Goal: Information Seeking & Learning: Learn about a topic

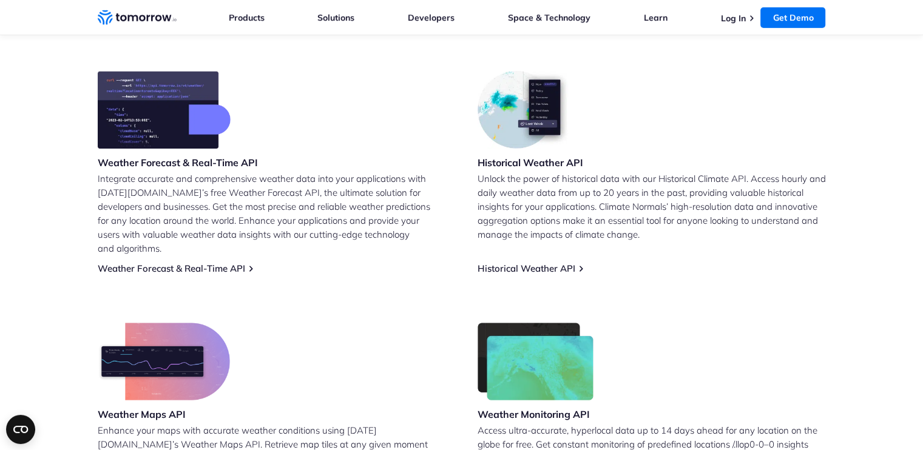
scroll to position [486, 0]
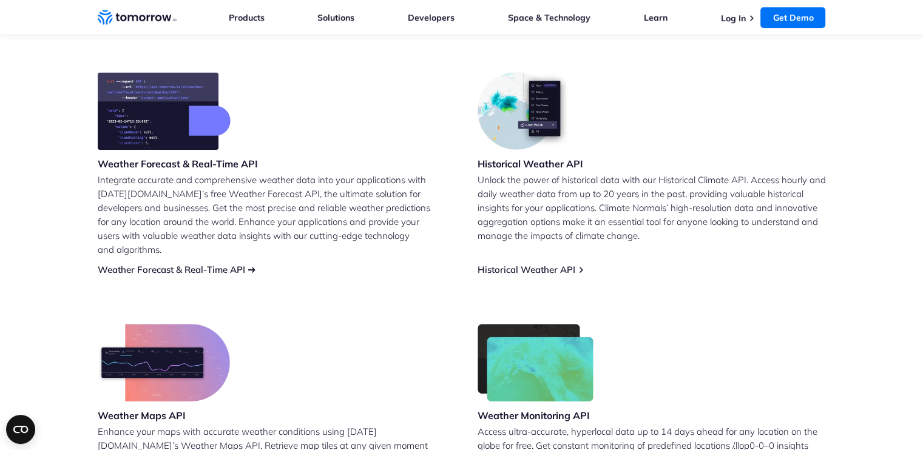
click at [192, 264] on link "Weather Forecast & Real-Time API" at bounding box center [172, 270] width 148 height 12
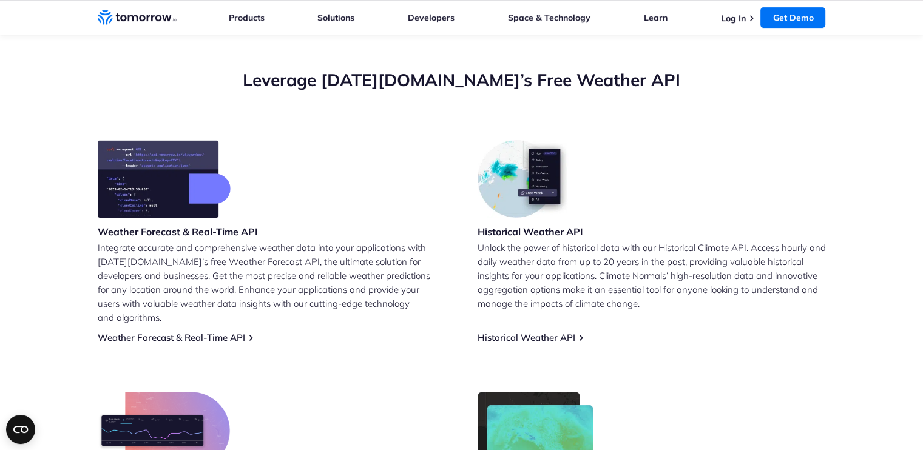
scroll to position [425, 0]
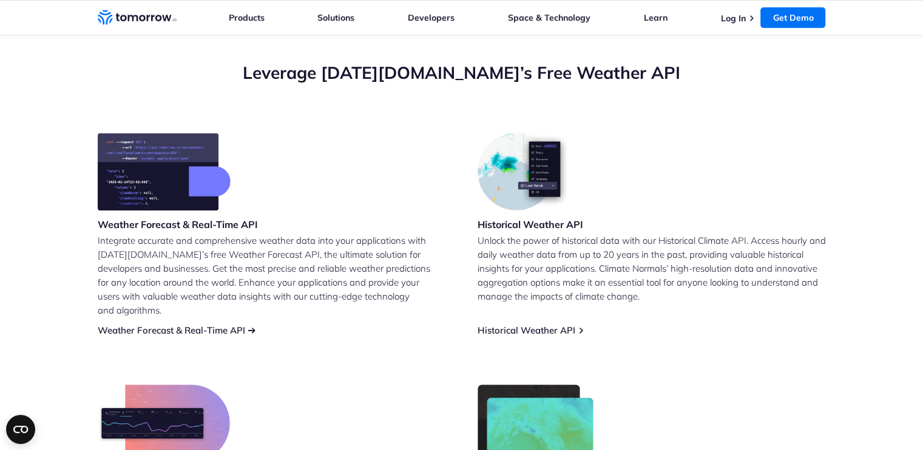
click at [220, 325] on link "Weather Forecast & Real-Time API" at bounding box center [172, 331] width 148 height 12
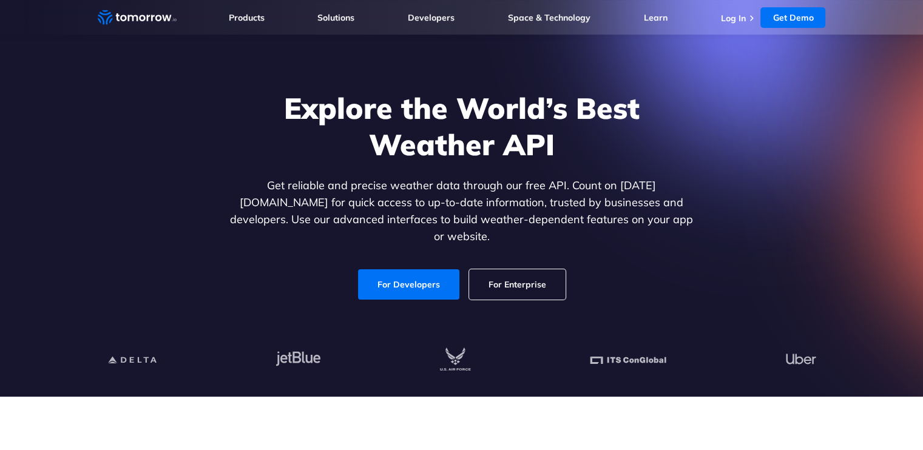
scroll to position [61, 0]
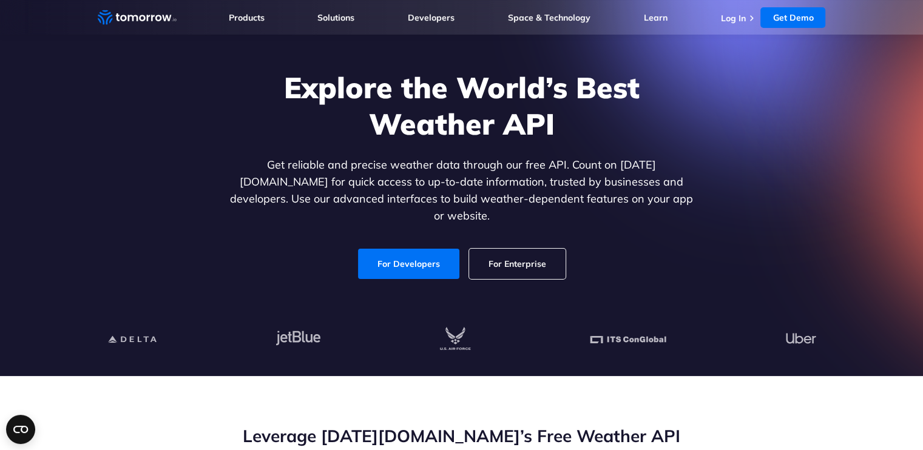
click at [427, 251] on link "For Developers" at bounding box center [408, 264] width 101 height 30
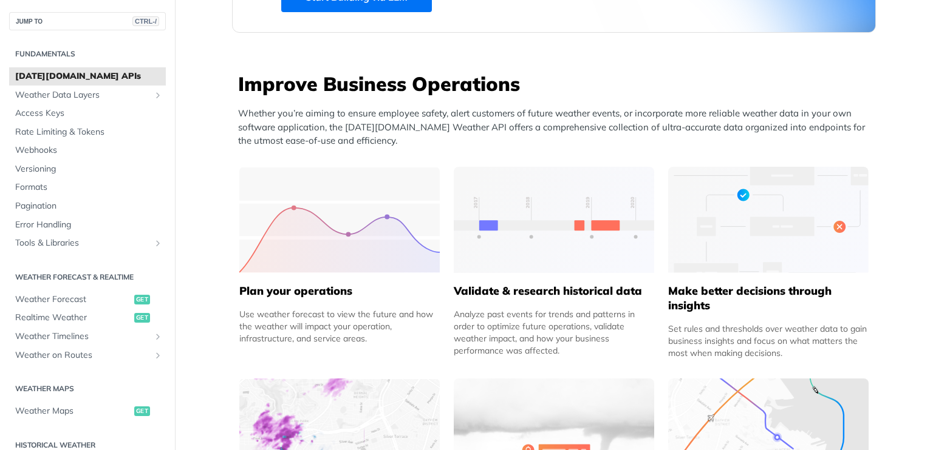
scroll to position [425, 0]
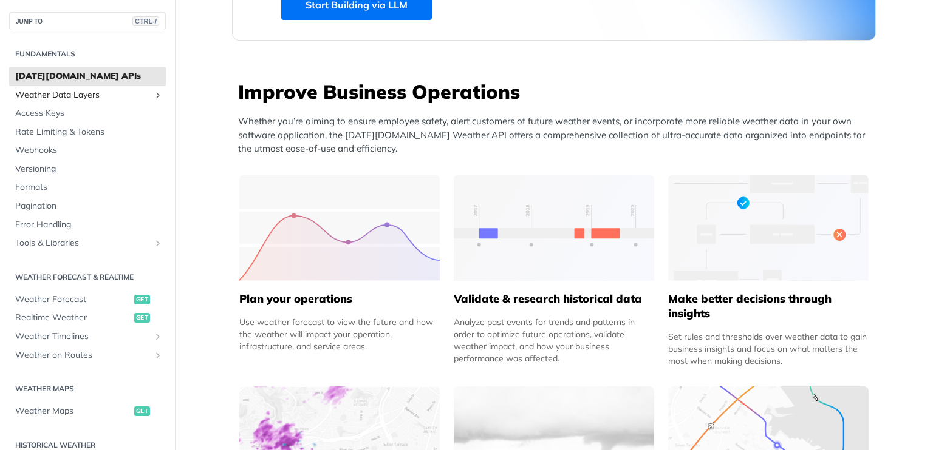
click at [47, 98] on span "Weather Data Layers" at bounding box center [82, 95] width 135 height 12
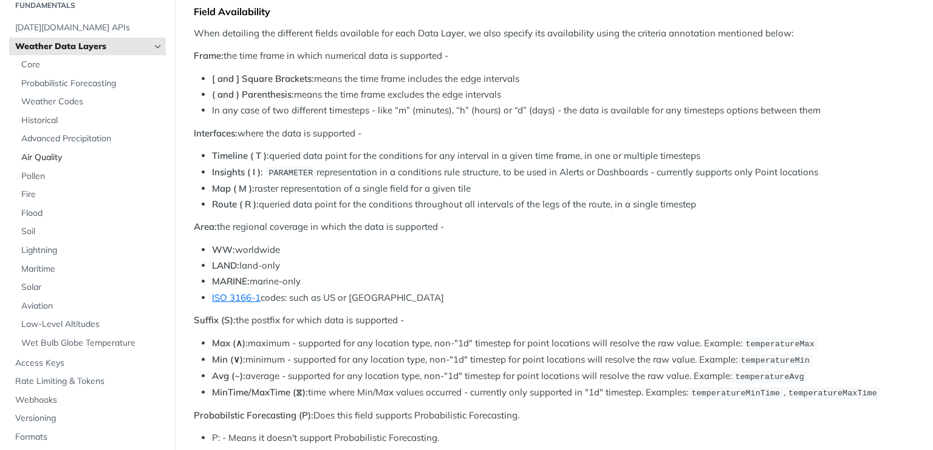
scroll to position [121, 0]
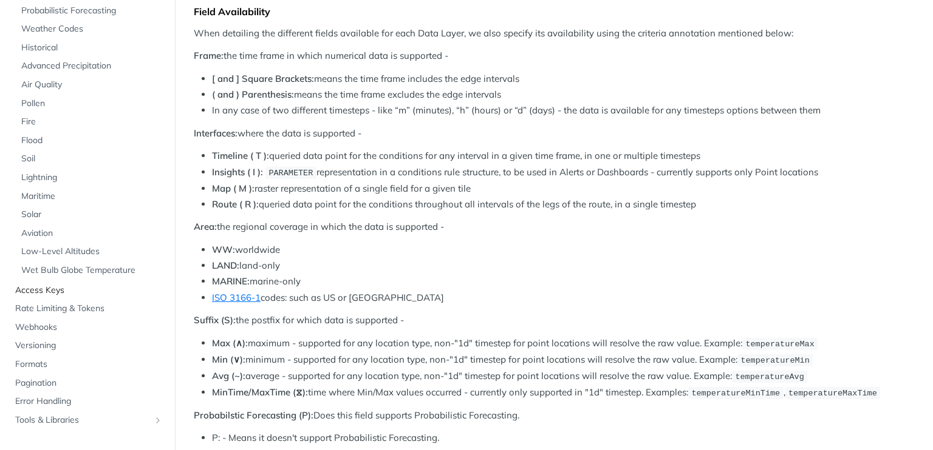
click at [55, 290] on span "Access Keys" at bounding box center [89, 291] width 148 height 12
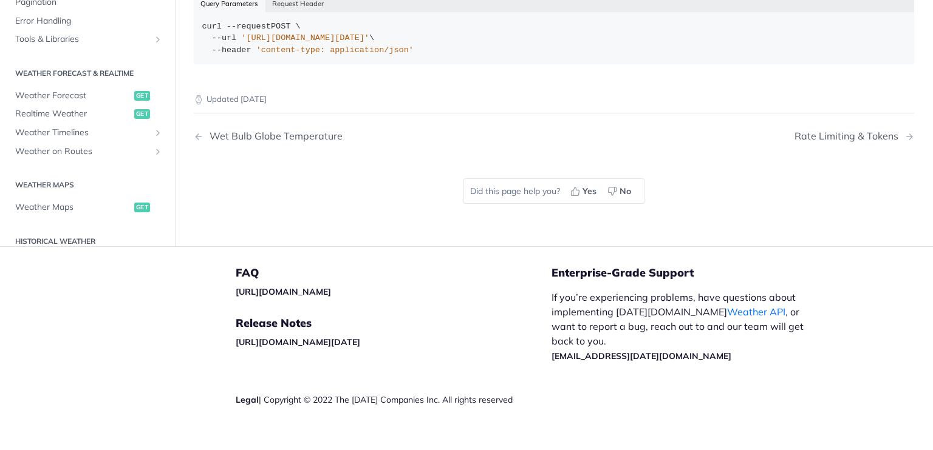
scroll to position [125, 0]
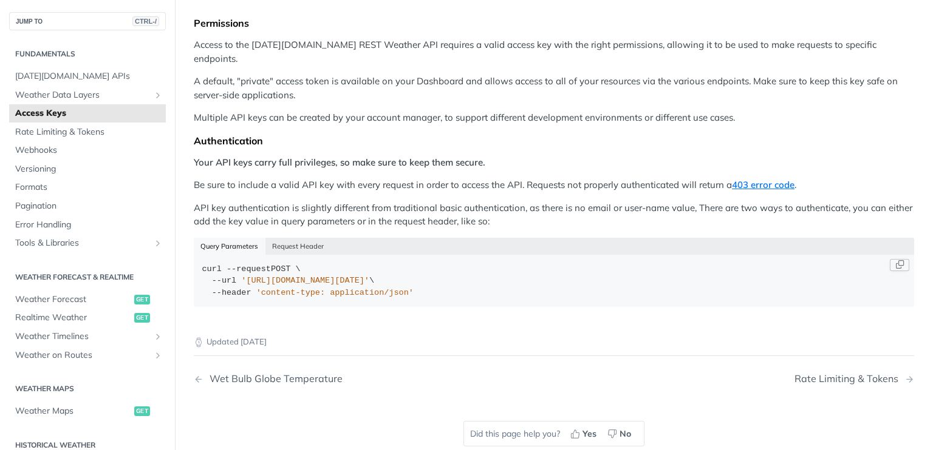
drag, startPoint x: 243, startPoint y: 264, endPoint x: 474, endPoint y: 267, distance: 230.1
click at [369, 276] on span "'https://api.tomorrow.io/v4/locations?apikey=API_KEY'" at bounding box center [305, 280] width 128 height 9
click at [75, 301] on span "Weather Forecast" at bounding box center [73, 300] width 116 height 12
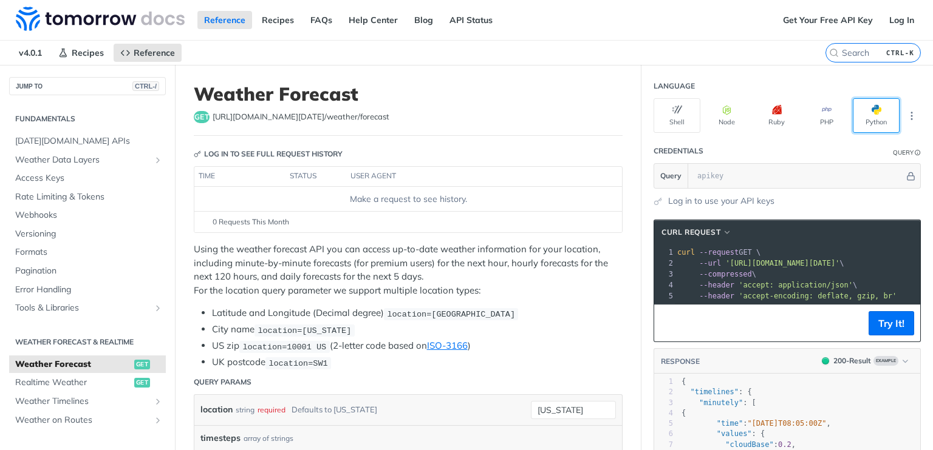
click at [873, 114] on button "Python" at bounding box center [875, 115] width 47 height 35
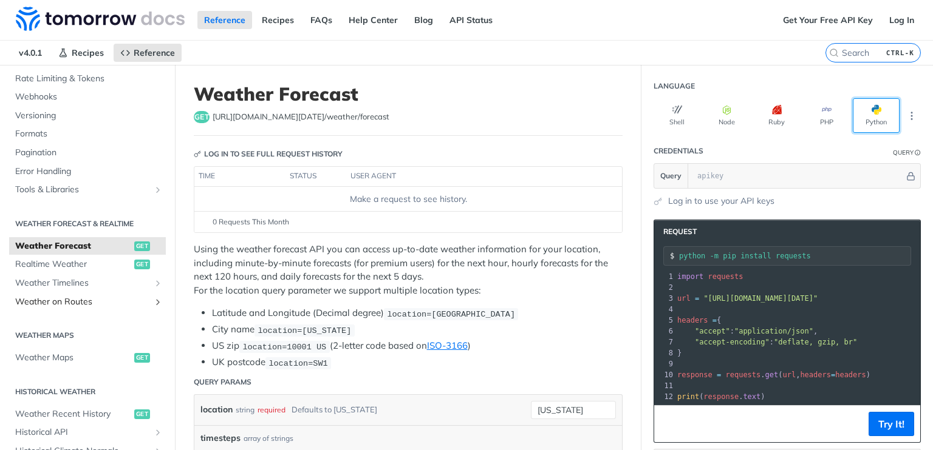
scroll to position [121, 0]
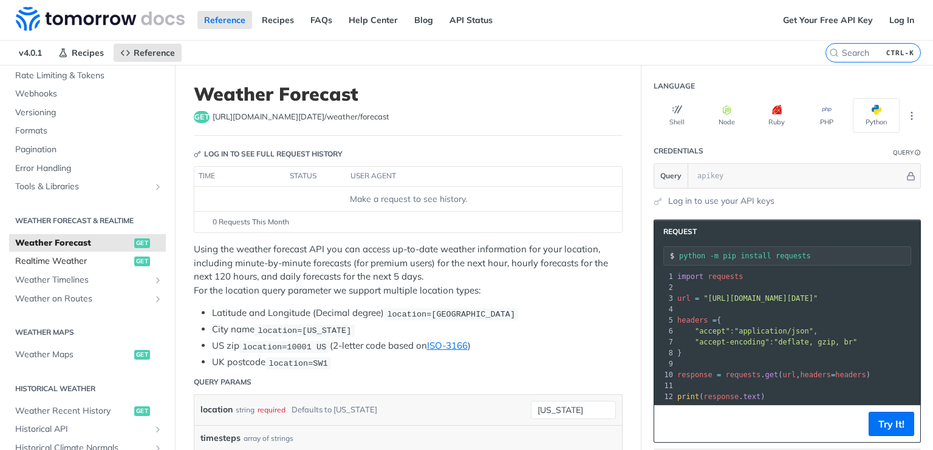
click at [134, 264] on span "get" at bounding box center [142, 262] width 16 height 10
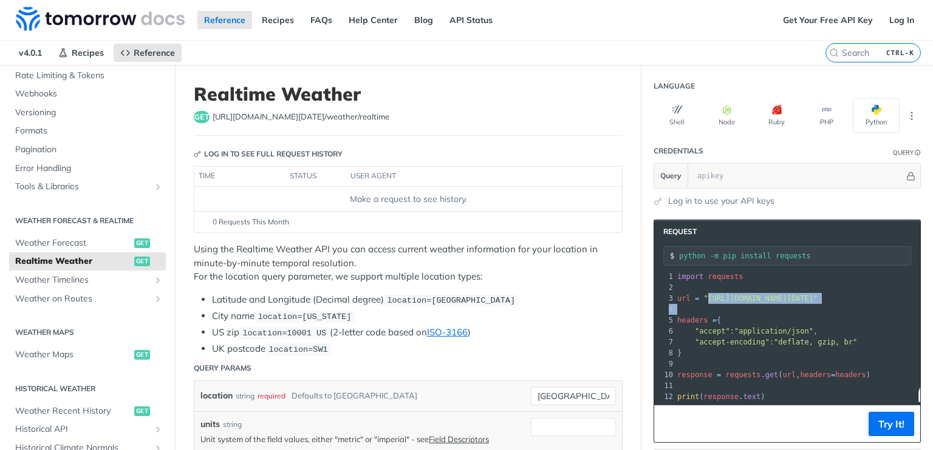
drag, startPoint x: 695, startPoint y: 297, endPoint x: 749, endPoint y: 305, distance: 54.7
click at [749, 305] on div "1 import requests 2 ​ 3 url = "https://api.tomorrow.io/v4/weather/realtime?loca…" at bounding box center [813, 336] width 277 height 131
click at [553, 279] on p "Using the Realtime Weather API you can access current weather information for y…" at bounding box center [408, 263] width 429 height 41
click at [412, 201] on div "Make a request to see history." at bounding box center [408, 199] width 418 height 13
click at [289, 152] on div "Log in to see full request history" at bounding box center [268, 154] width 149 height 11
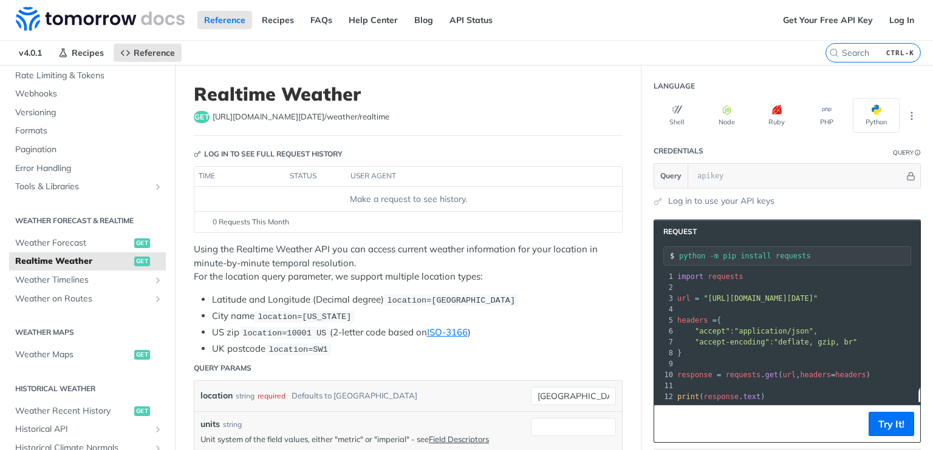
click at [222, 116] on span "https://api.tomorrow.io/v4 /weather/realtime" at bounding box center [300, 117] width 177 height 12
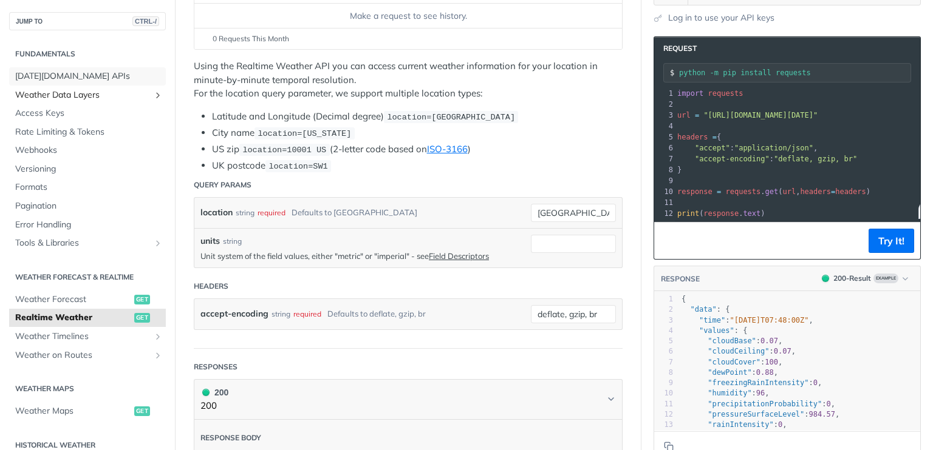
click at [64, 79] on span "[DATE][DOMAIN_NAME] APIs" at bounding box center [89, 76] width 148 height 12
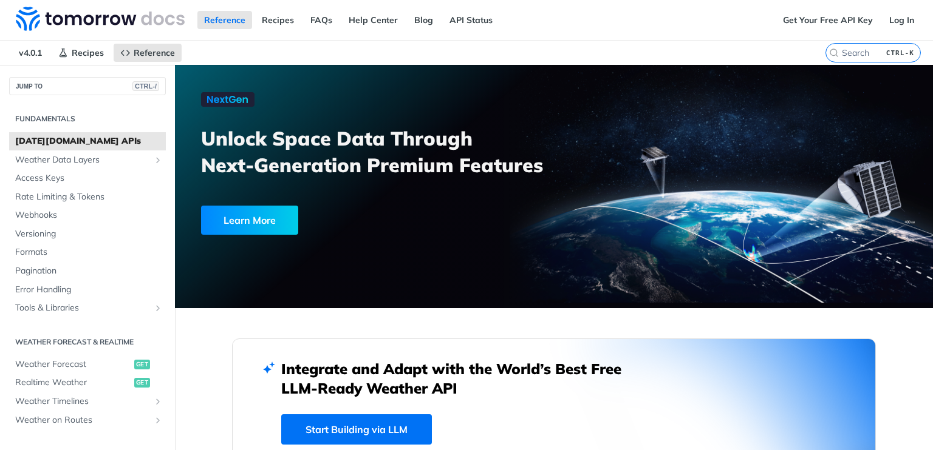
click at [76, 143] on span "[DATE][DOMAIN_NAME] APIs" at bounding box center [89, 141] width 148 height 12
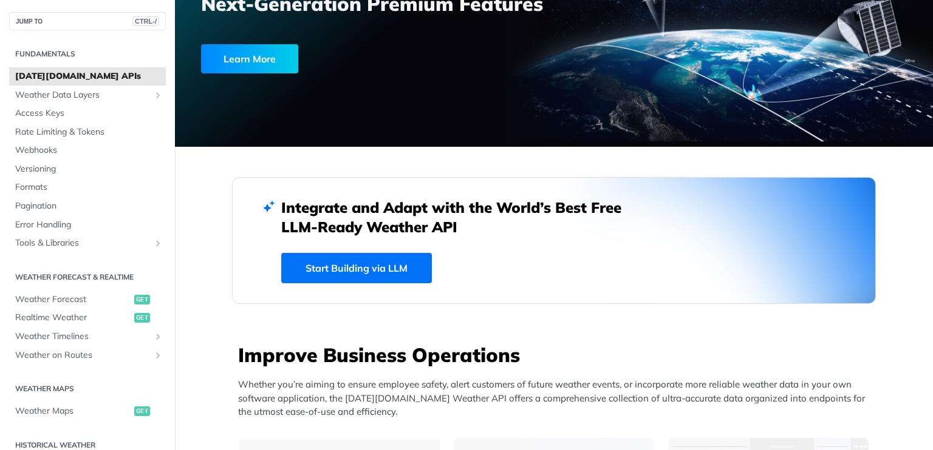
scroll to position [182, 0]
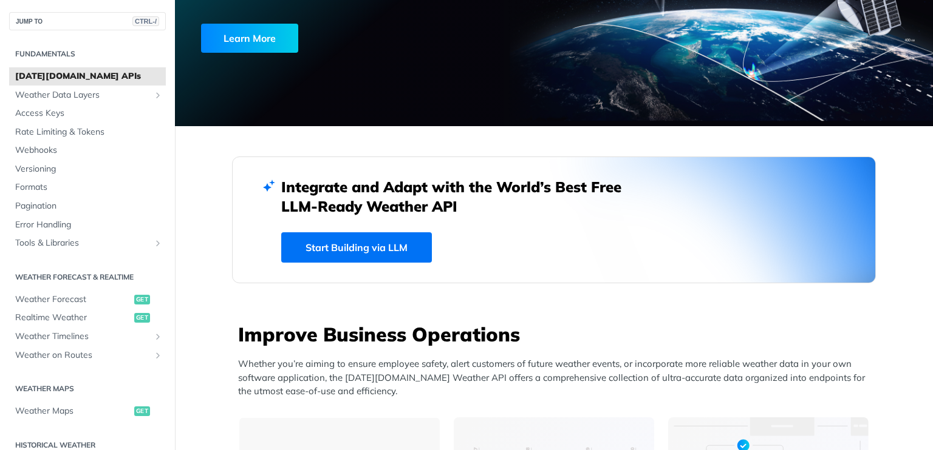
click at [350, 242] on link "Start Building via LLM" at bounding box center [356, 248] width 151 height 30
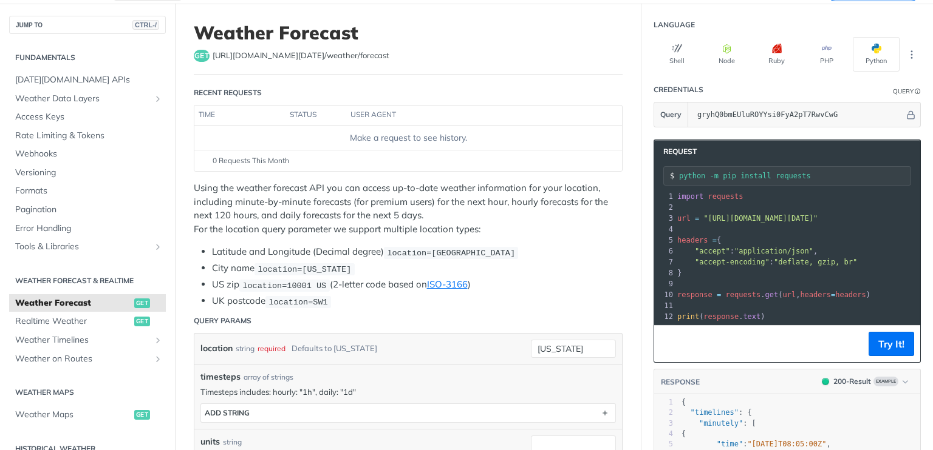
scroll to position [121, 0]
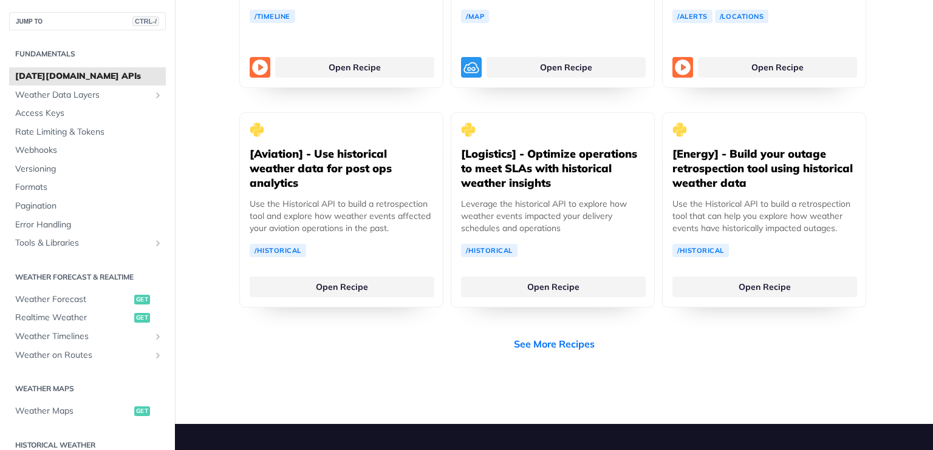
scroll to position [2793, 0]
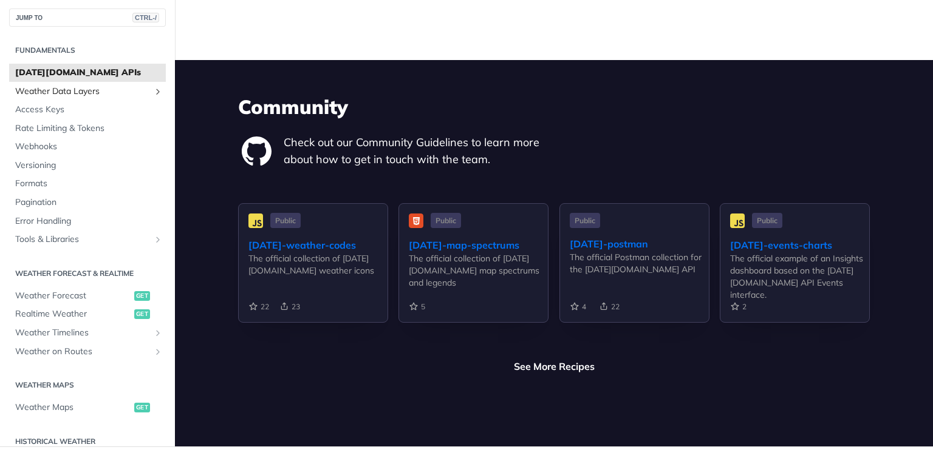
click at [47, 85] on span "Weather Data Layers" at bounding box center [82, 91] width 135 height 12
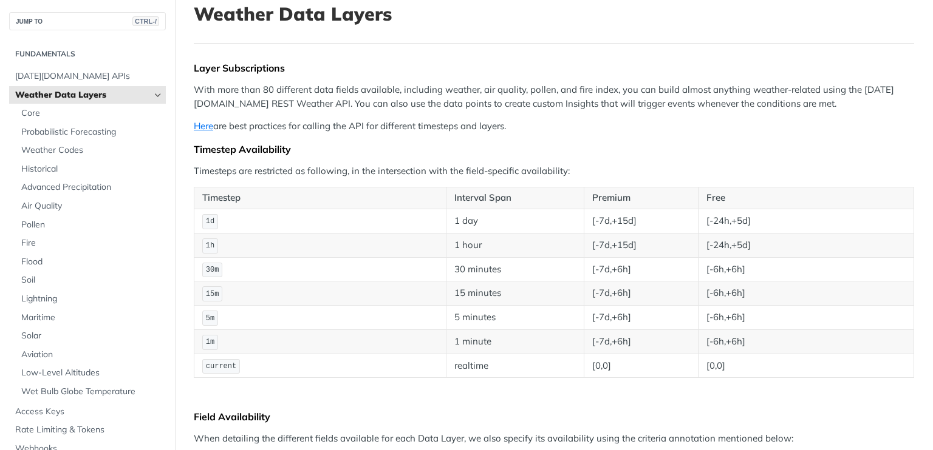
scroll to position [121, 0]
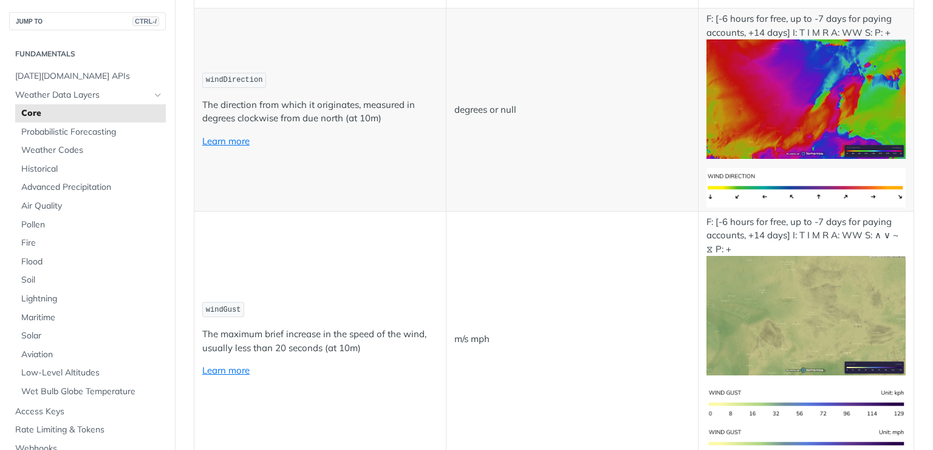
scroll to position [1579, 0]
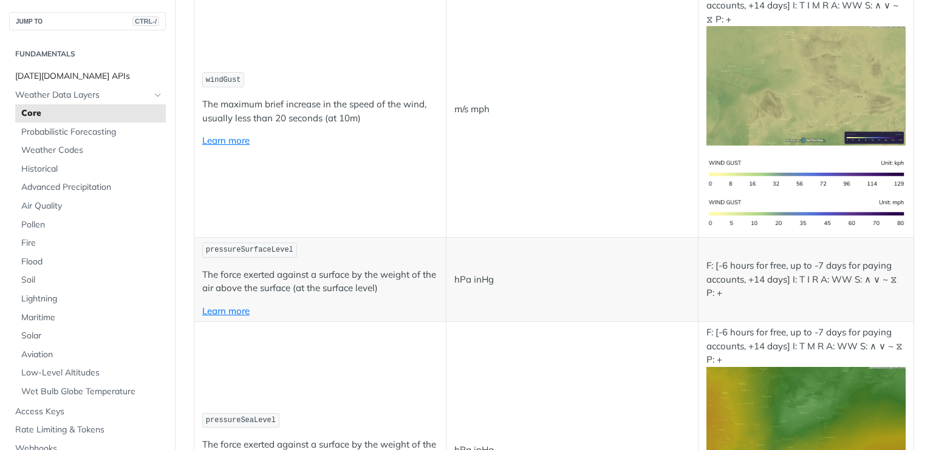
click at [82, 74] on span "[DATE][DOMAIN_NAME] APIs" at bounding box center [89, 76] width 148 height 12
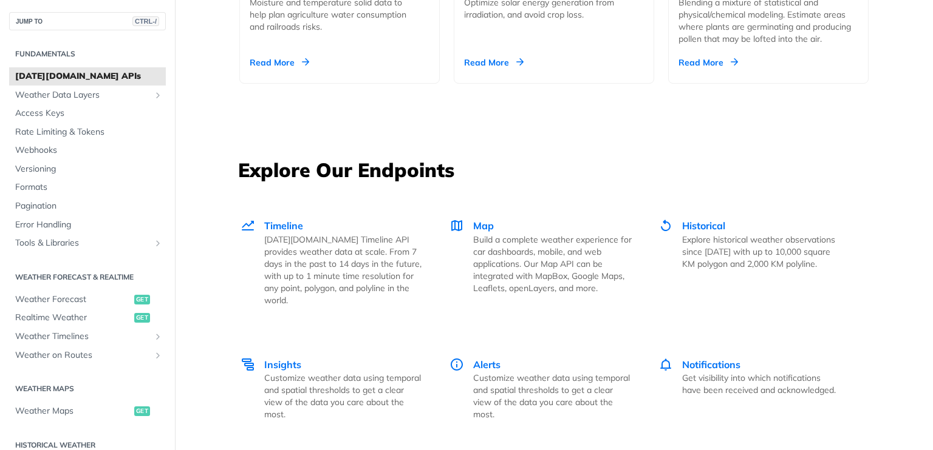
scroll to position [1700, 0]
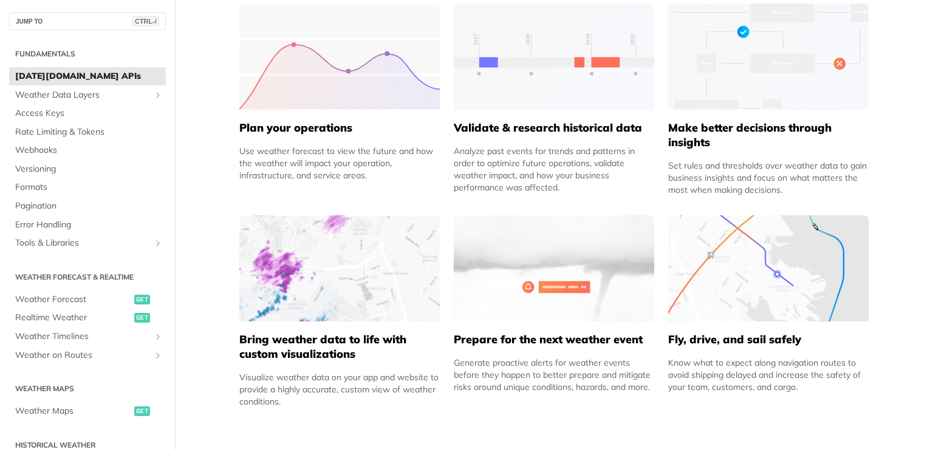
scroll to position [486, 0]
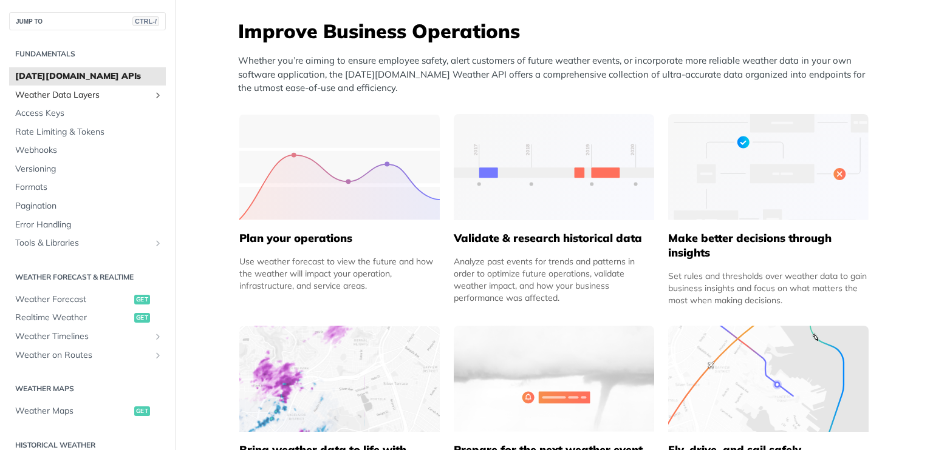
click at [97, 99] on span "Weather Data Layers" at bounding box center [82, 95] width 135 height 12
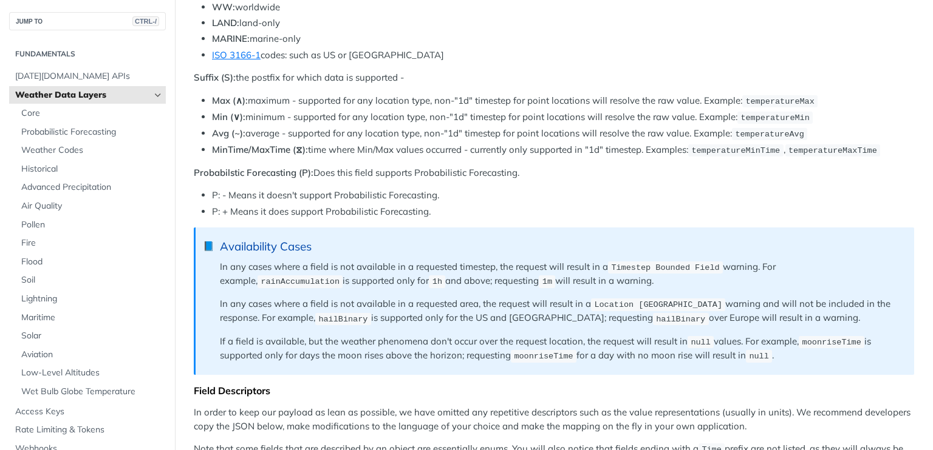
scroll to position [1093, 0]
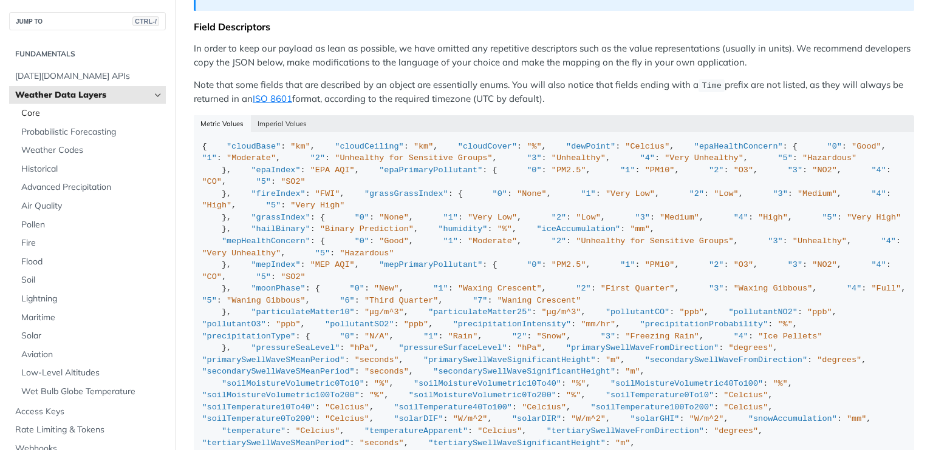
click at [67, 117] on span "Core" at bounding box center [91, 113] width 141 height 12
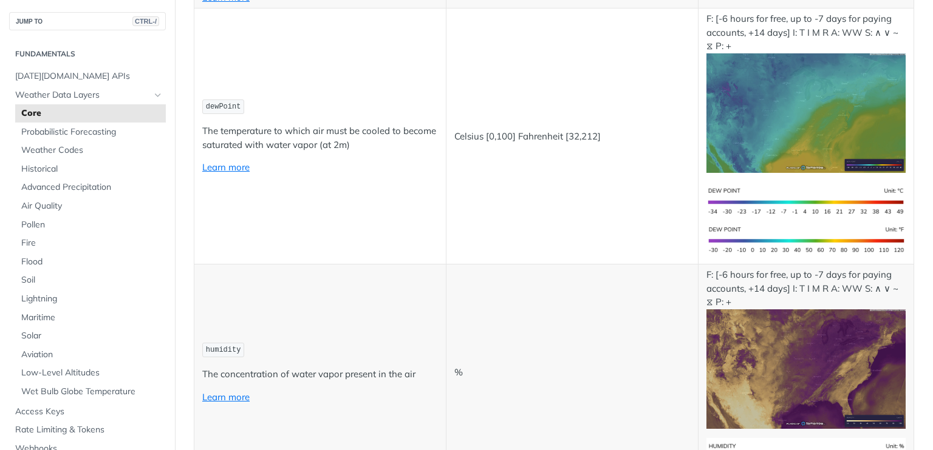
scroll to position [121, 0]
